Goal: Share content

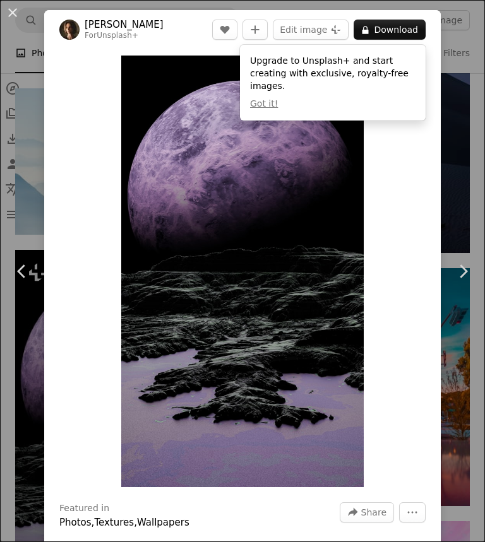
scroll to position [34835, 0]
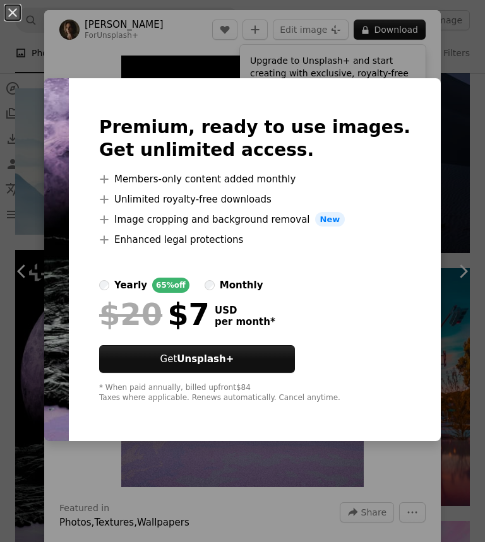
click at [322, 520] on div "An X shape Premium, ready to use images. Get unlimited access. A plus sign Memb…" at bounding box center [242, 271] width 485 height 542
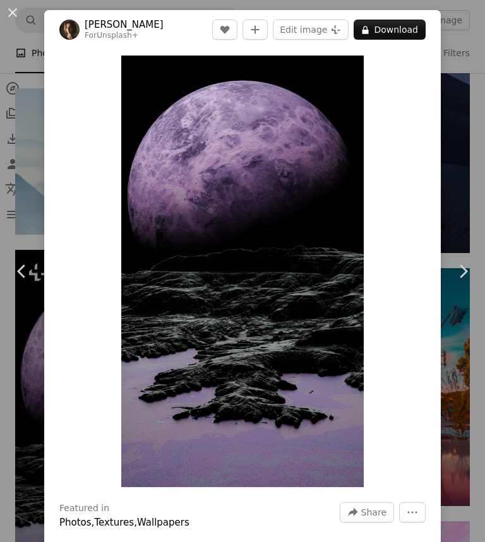
click at [377, 522] on span "Share" at bounding box center [373, 512] width 25 height 19
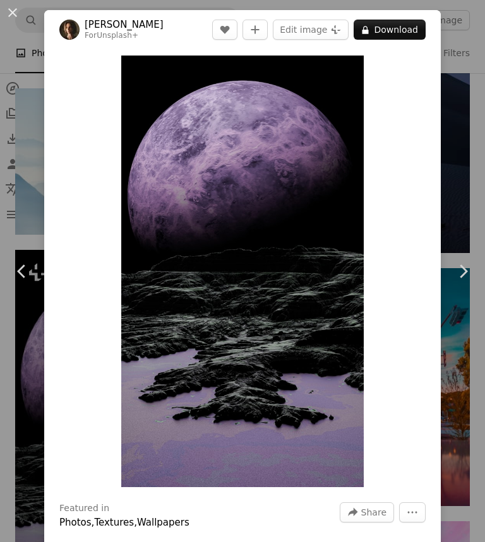
click at [83, 515] on h3 "Featured in" at bounding box center [84, 509] width 50 height 13
click at [115, 528] on link "Textures" at bounding box center [114, 522] width 40 height 11
